Goal: Obtain resource: Download file/media

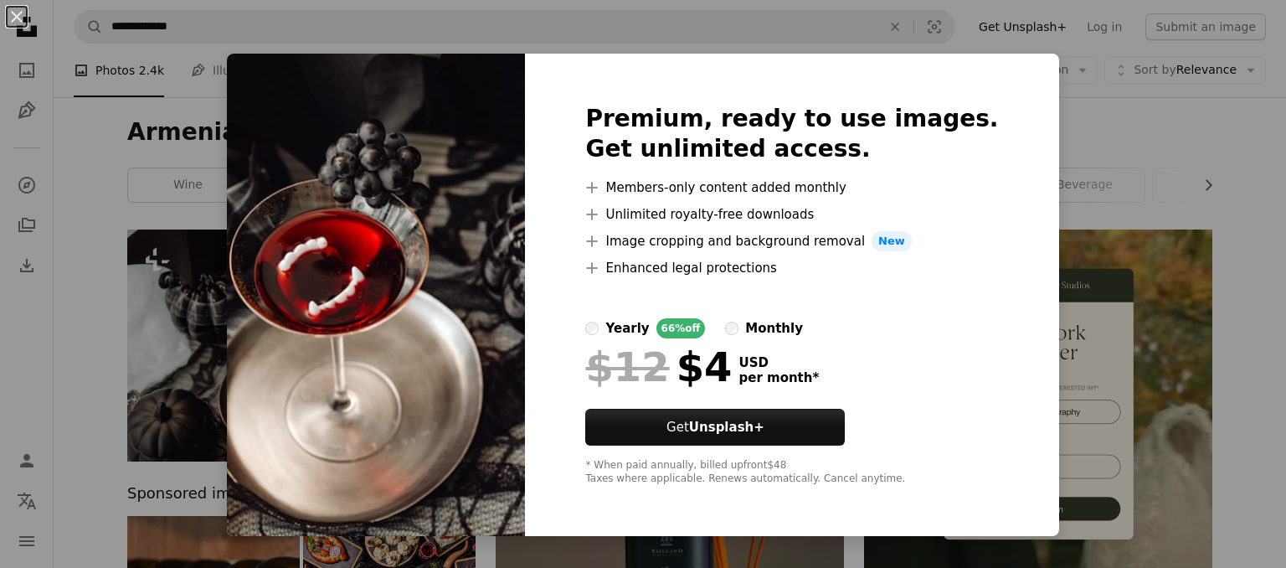
drag, startPoint x: 254, startPoint y: 55, endPoint x: 298, endPoint y: 75, distance: 48.4
click at [298, 75] on div "An X shape Premium, ready to use images. Get unlimited access. A plus sign Memb…" at bounding box center [643, 284] width 1286 height 568
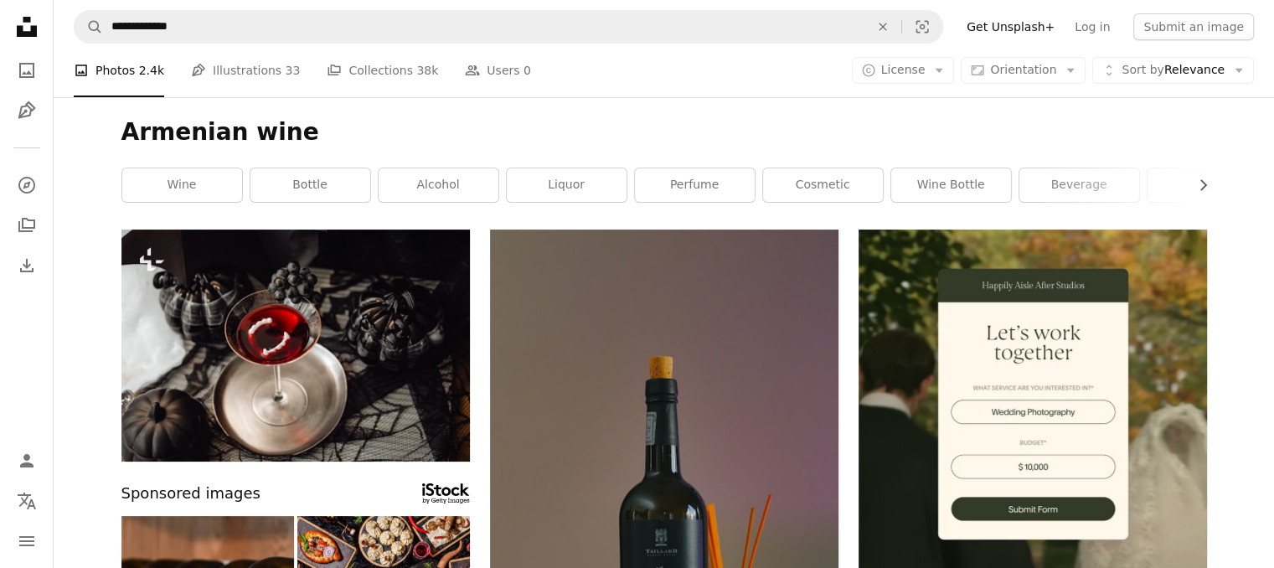
click at [298, 75] on ul "A photo Photos 2.4k Pen Tool Illustrations 33 A stack of folders Collections 38…" at bounding box center [302, 71] width 457 height 54
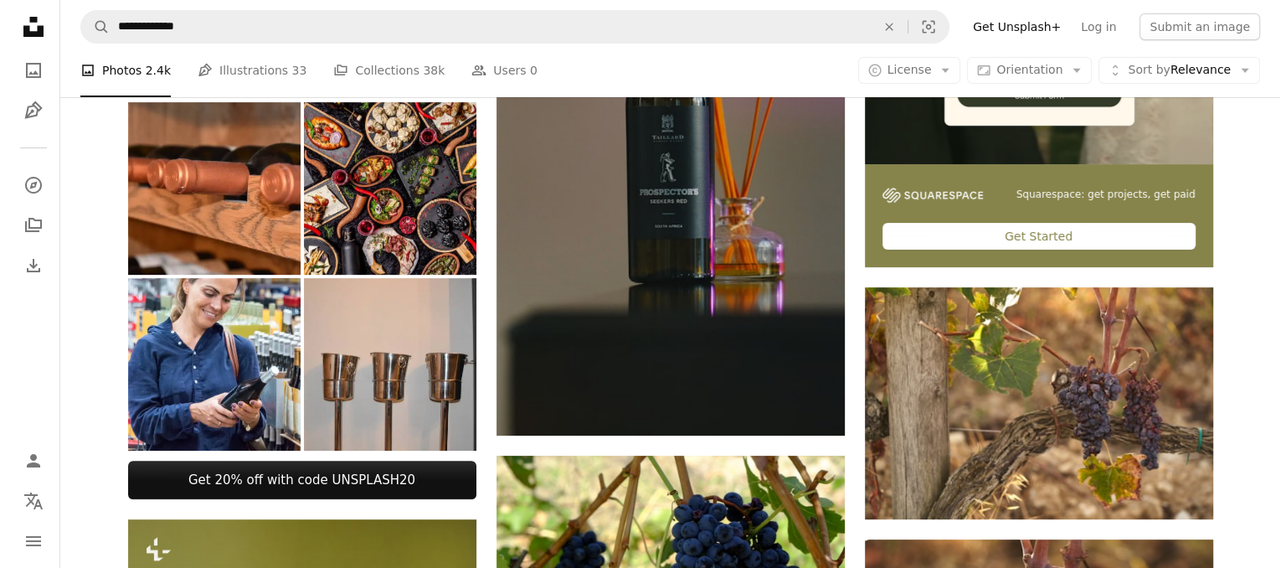
scroll to position [412, 0]
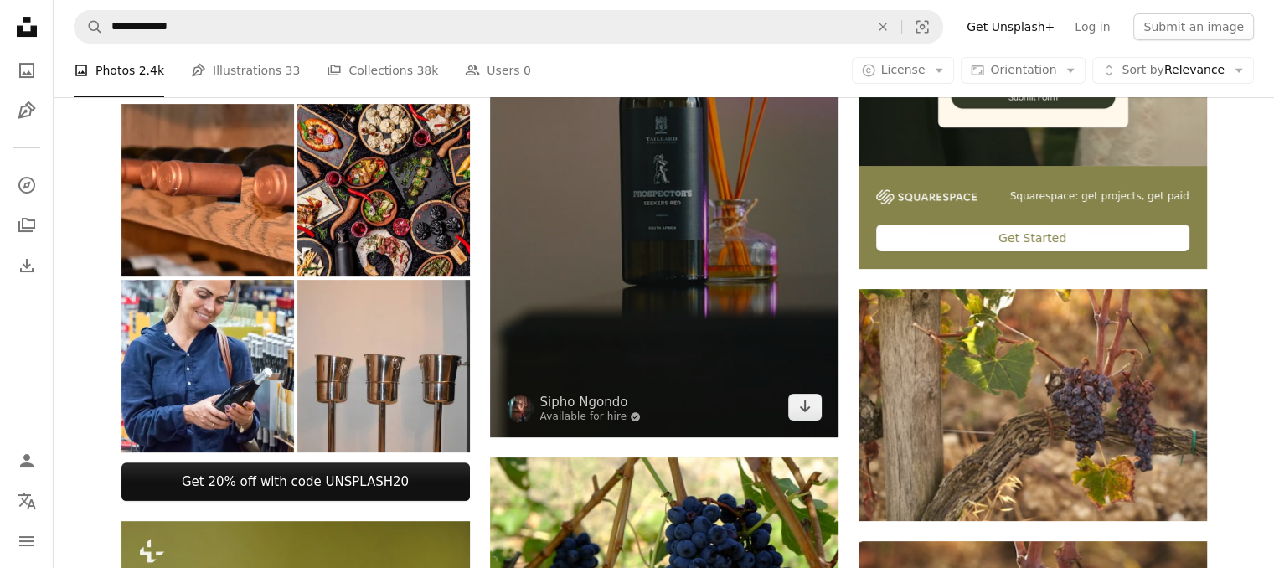
click at [699, 229] on img at bounding box center [664, 127] width 348 height 620
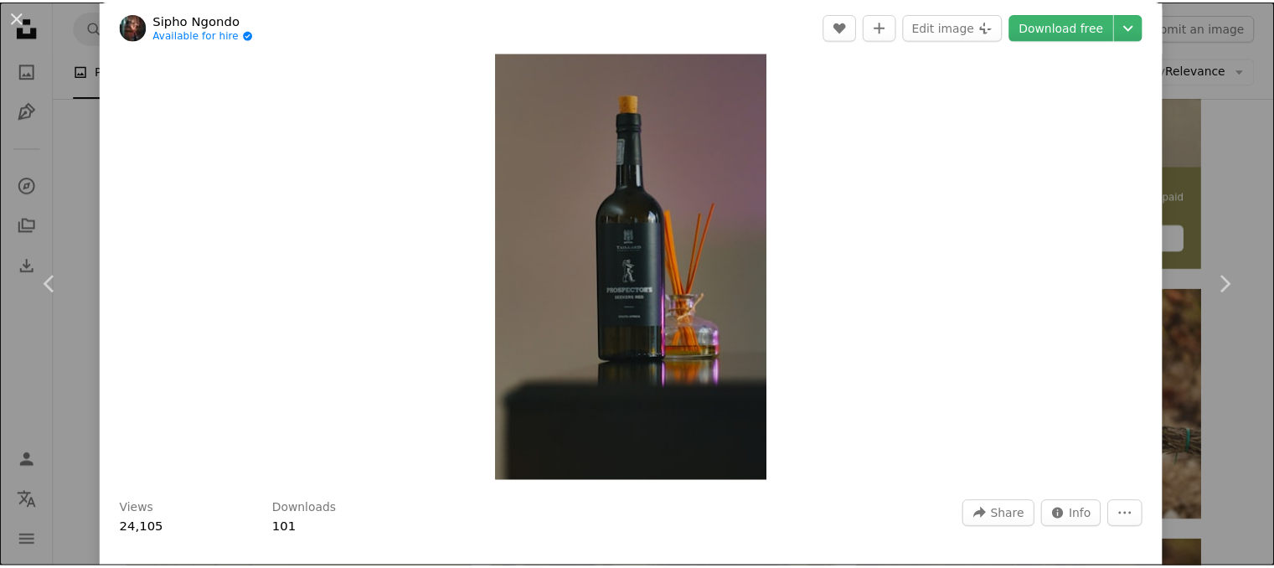
scroll to position [70, 0]
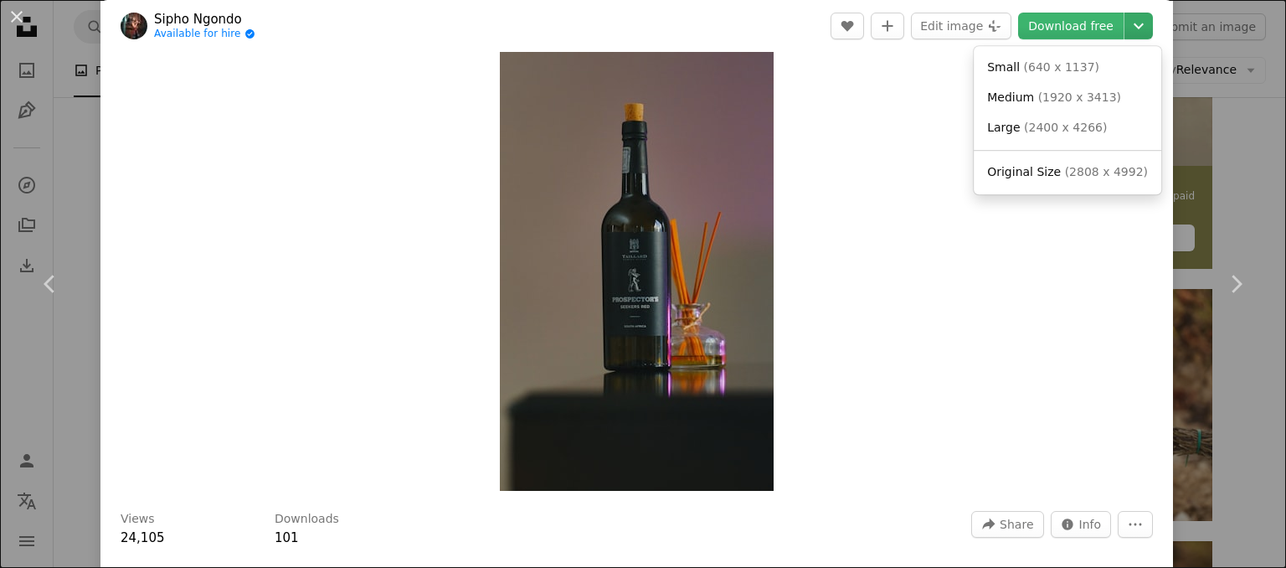
click at [1126, 27] on icon "Chevron down" at bounding box center [1139, 26] width 27 height 20
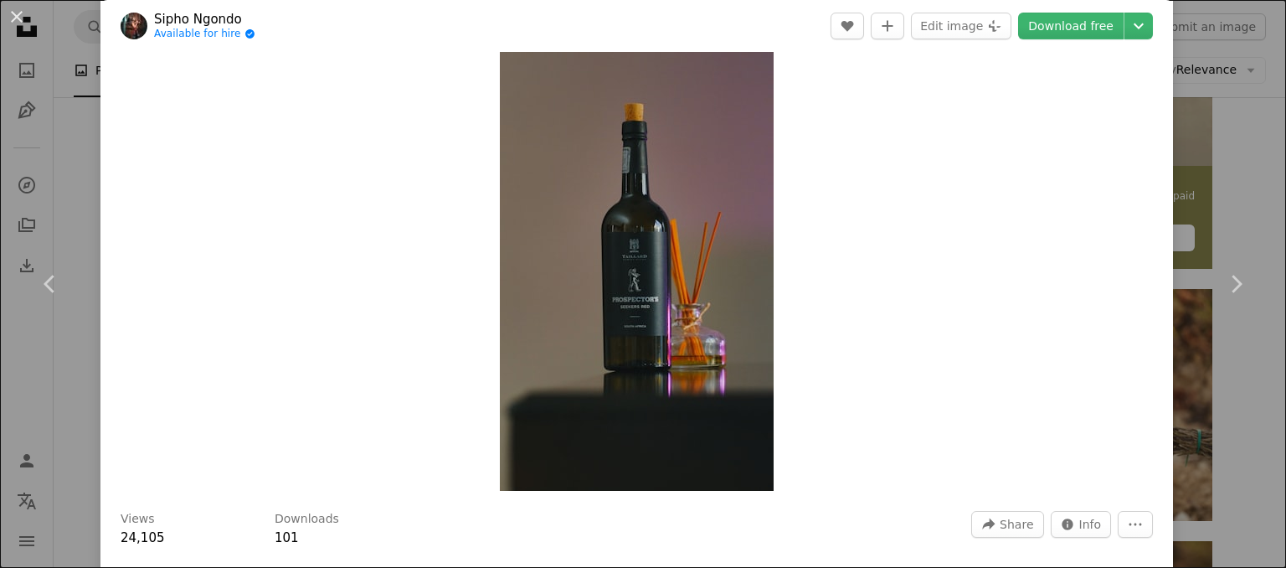
drag, startPoint x: 491, startPoint y: 54, endPoint x: 605, endPoint y: 178, distance: 168.3
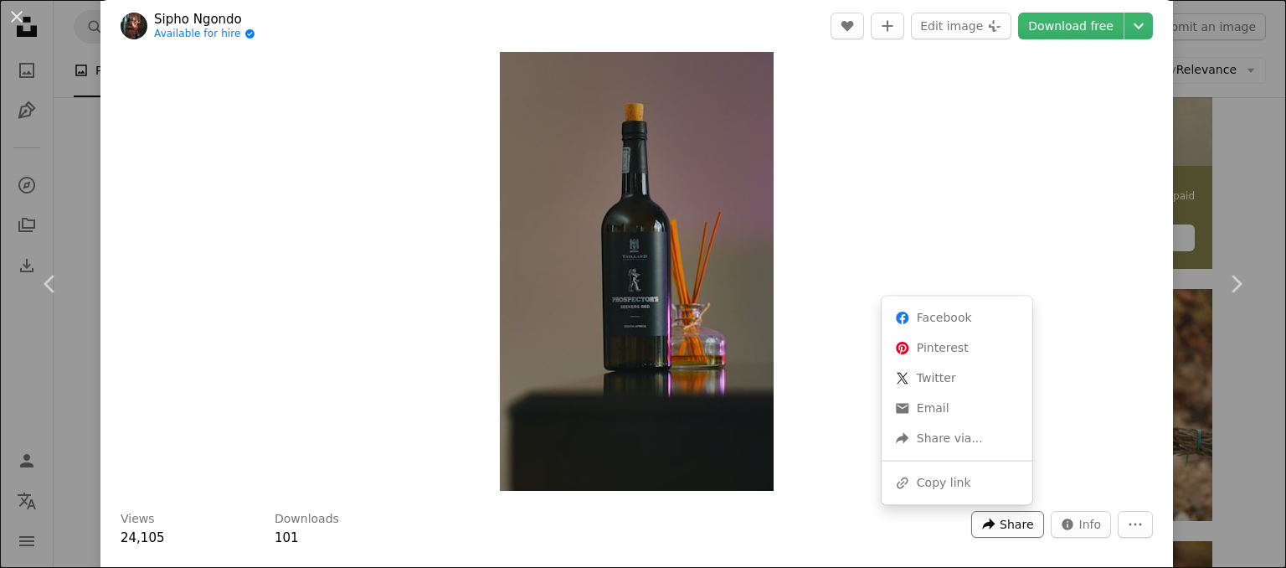
click at [1018, 533] on span "Share" at bounding box center [1017, 524] width 34 height 25
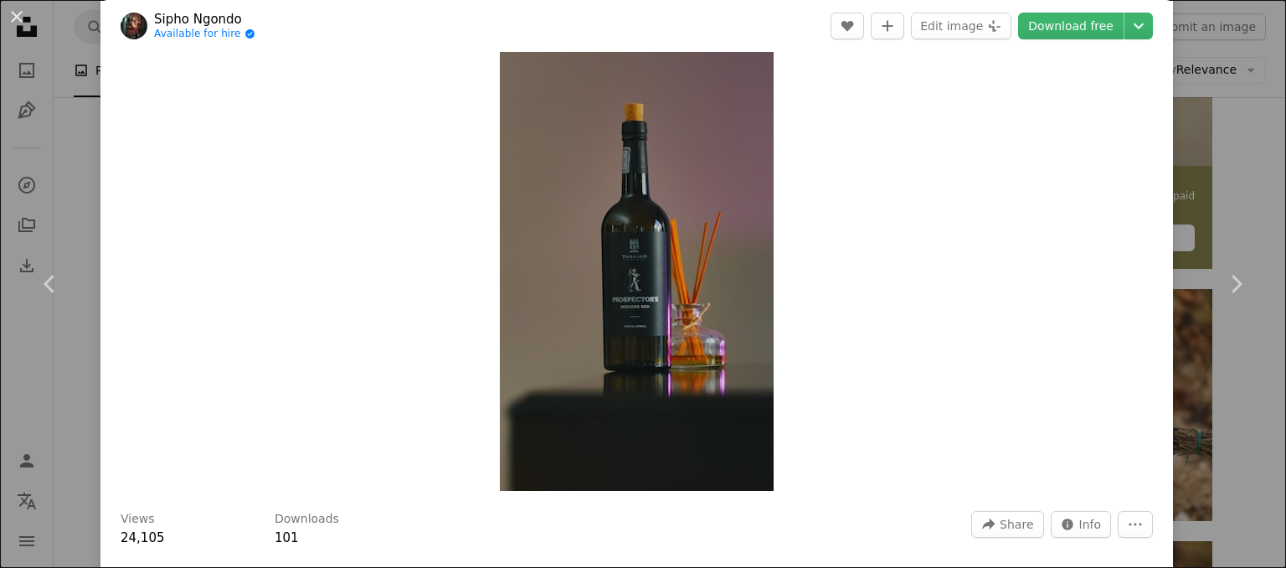
click at [1199, 196] on div "An X shape Chevron left Chevron right Sipho Ngondo Available for hire A checkma…" at bounding box center [643, 284] width 1286 height 568
